Goal: Navigation & Orientation: Find specific page/section

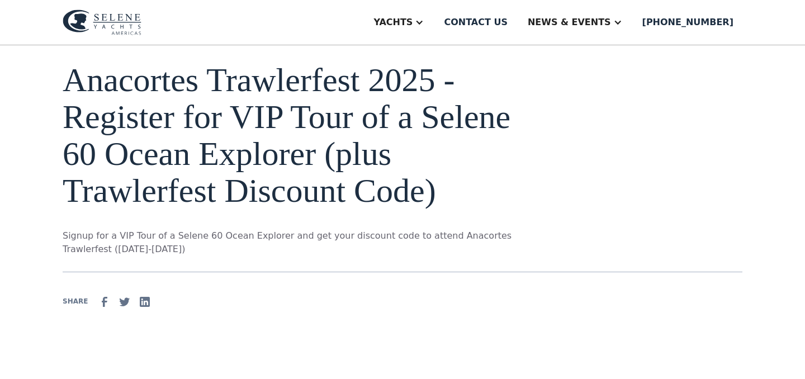
scroll to position [58, 0]
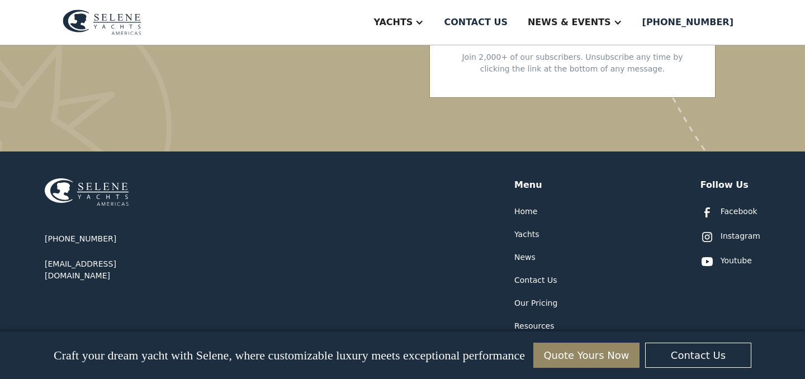
scroll to position [2531, 0]
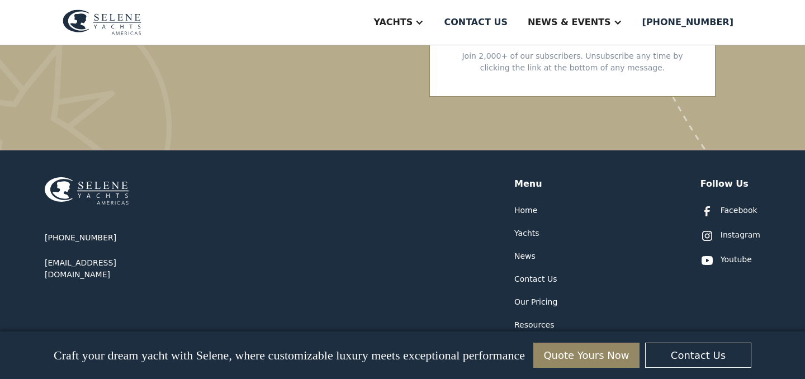
click at [548, 296] on div "Our Pricing" at bounding box center [536, 302] width 43 height 12
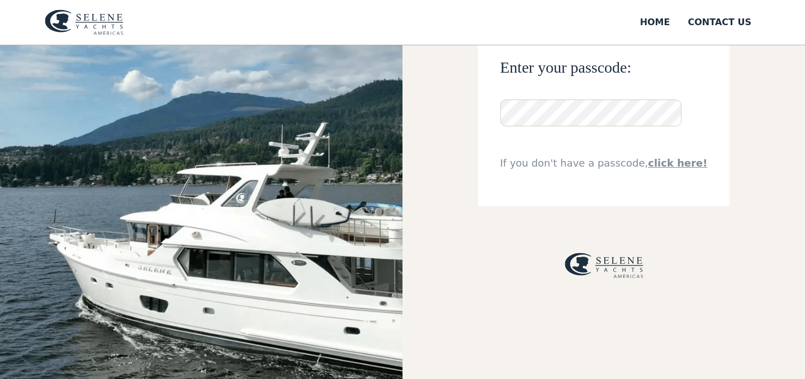
scroll to position [112, 0]
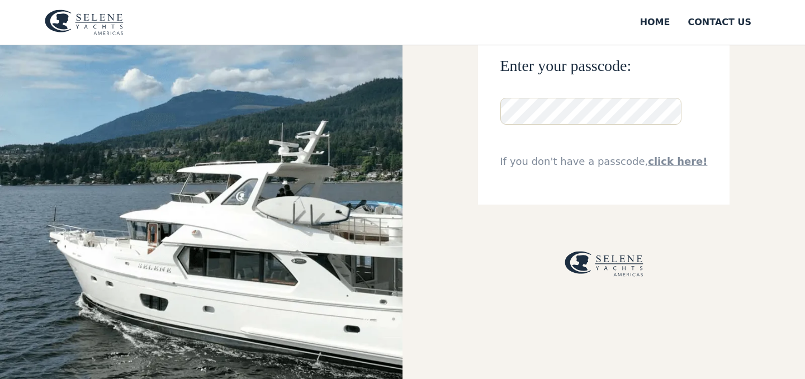
click at [669, 159] on link "click here!" at bounding box center [677, 161] width 59 height 12
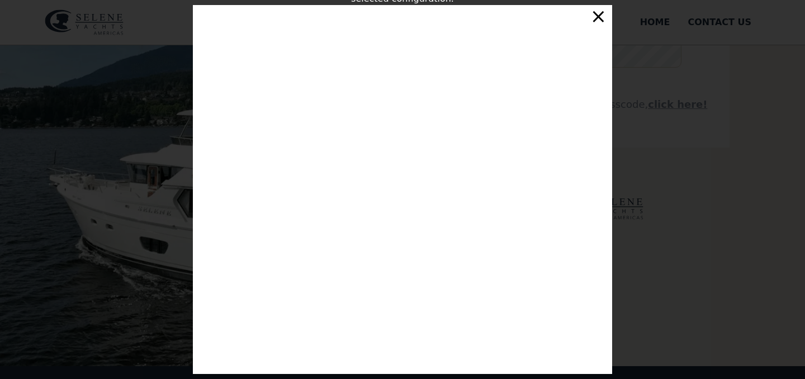
scroll to position [171, 0]
click at [601, 15] on div "×" at bounding box center [599, 16] width 16 height 22
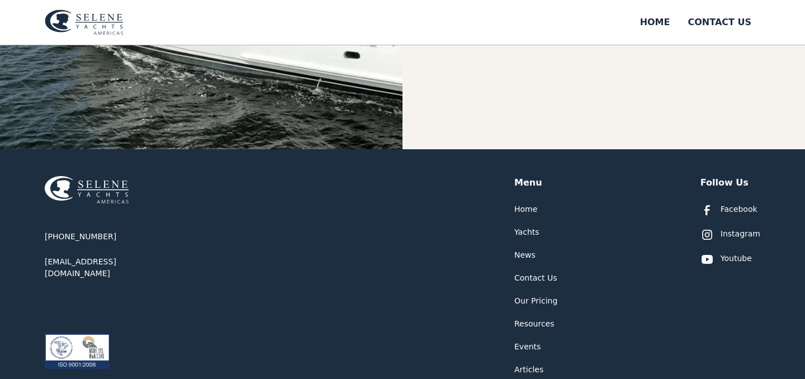
scroll to position [389, 0]
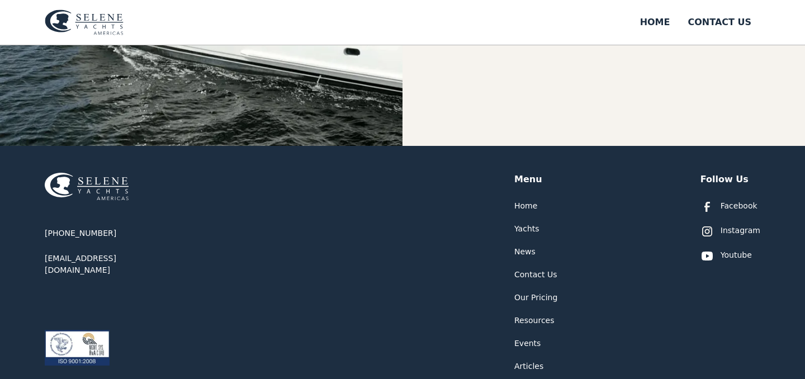
click at [522, 226] on div "Yachts" at bounding box center [527, 229] width 25 height 12
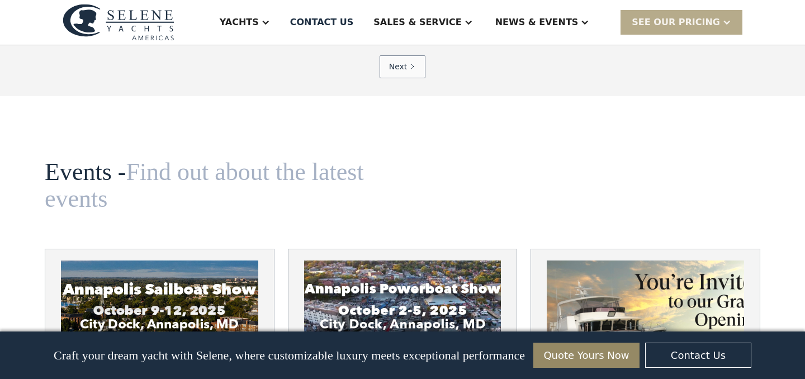
scroll to position [4073, 0]
